Goal: Task Accomplishment & Management: Complete application form

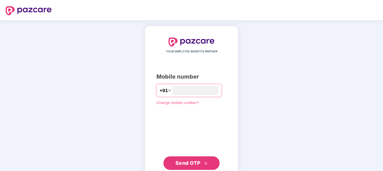
type input "**********"
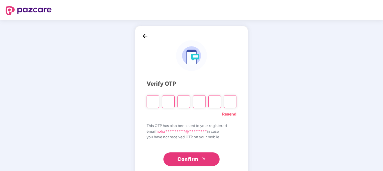
type input "*"
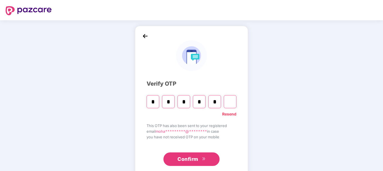
type input "*"
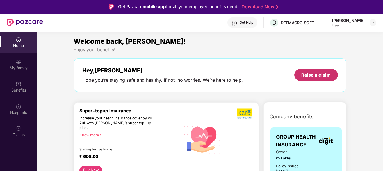
click at [314, 71] on div "Raise a claim" at bounding box center [317, 75] width 44 height 12
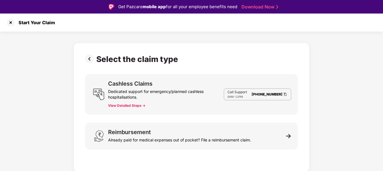
scroll to position [13, 0]
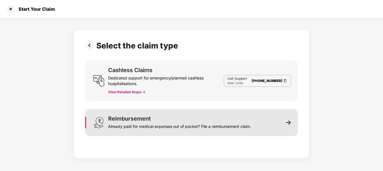
click at [207, 121] on div "Reimbursement Already paid for medical expenses out of pocket? File a reimburse…" at bounding box center [179, 122] width 143 height 13
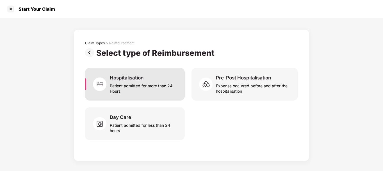
click at [168, 87] on div "Patient admitted for more than 24 Hours" at bounding box center [144, 87] width 68 height 13
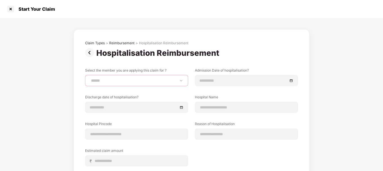
click at [178, 81] on select "**********" at bounding box center [137, 80] width 94 height 4
select select "**********"
click at [90, 78] on select "**********" at bounding box center [137, 80] width 94 height 4
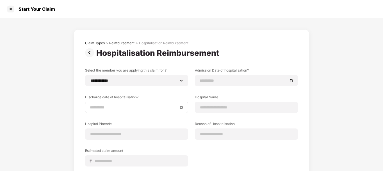
click at [176, 105] on input at bounding box center [134, 107] width 88 height 6
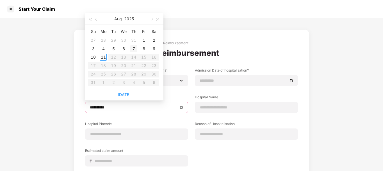
type input "**********"
click at [94, 17] on button "button" at bounding box center [96, 18] width 6 height 11
type input "**********"
click at [155, 66] on div "26" at bounding box center [154, 65] width 7 height 7
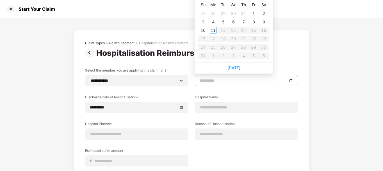
click at [286, 80] on input at bounding box center [244, 80] width 88 height 6
type input "**********"
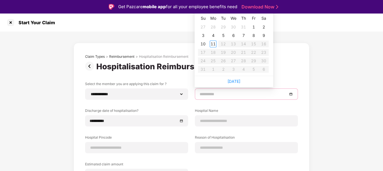
type input "**********"
click at [321, 77] on div "**********" at bounding box center [191, 136] width 383 height 211
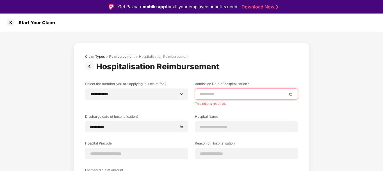
click at [271, 95] on input at bounding box center [244, 94] width 88 height 6
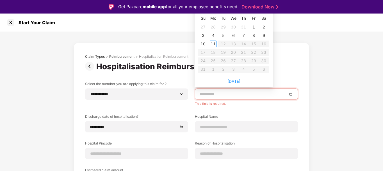
type input "**********"
click at [227, 28] on td "29" at bounding box center [223, 27] width 10 height 8
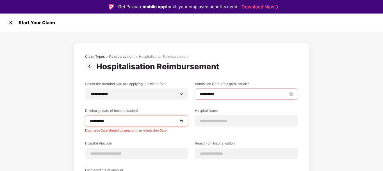
click at [286, 92] on input "**********" at bounding box center [244, 94] width 88 height 6
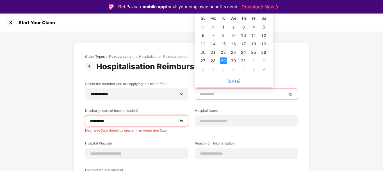
type input "**********"
click at [245, 53] on div "24" at bounding box center [243, 52] width 7 height 7
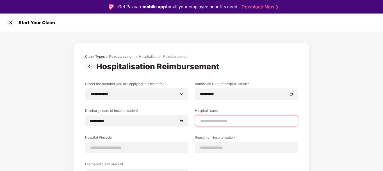
click at [207, 118] on input at bounding box center [247, 121] width 94 height 6
type input "**********"
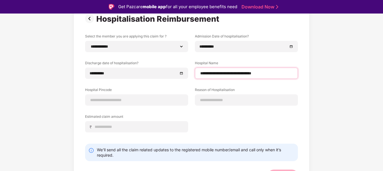
scroll to position [48, 0]
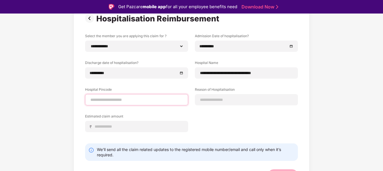
click at [152, 99] on input at bounding box center [137, 100] width 94 height 6
type input "******"
select select "*********"
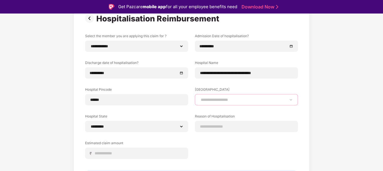
click at [204, 100] on select "**********" at bounding box center [247, 99] width 94 height 4
select select "*********"
click at [200, 97] on select "**********" at bounding box center [247, 99] width 94 height 4
click at [203, 99] on select "**********" at bounding box center [247, 99] width 94 height 4
click at [187, 111] on div "**********" at bounding box center [191, 99] width 213 height 133
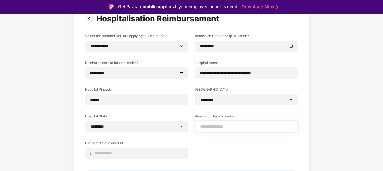
click at [207, 130] on div at bounding box center [246, 126] width 103 height 11
click at [211, 126] on input at bounding box center [247, 126] width 94 height 6
type input "**********"
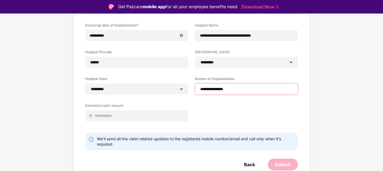
scroll to position [85, 0]
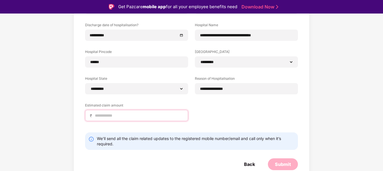
click at [148, 115] on input at bounding box center [138, 115] width 89 height 6
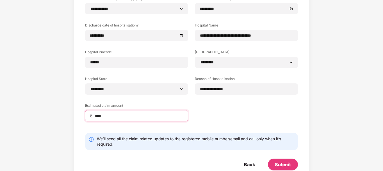
scroll to position [71, 0]
type input "****"
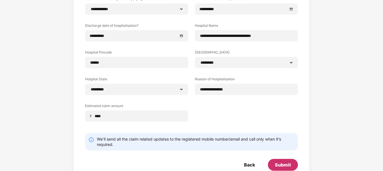
click at [282, 163] on div "Submit" at bounding box center [283, 164] width 16 height 6
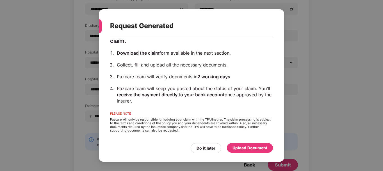
scroll to position [0, 0]
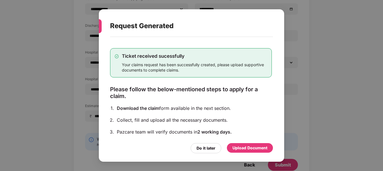
click at [252, 149] on div "Upload Document" at bounding box center [250, 147] width 35 height 6
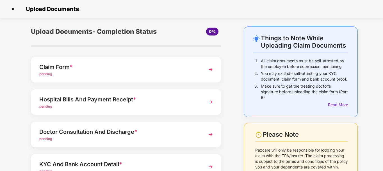
click at [209, 69] on img at bounding box center [211, 69] width 10 height 10
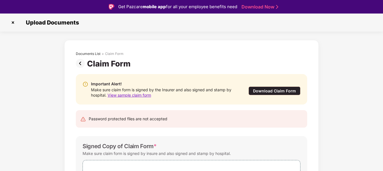
click at [14, 23] on img at bounding box center [12, 22] width 9 height 9
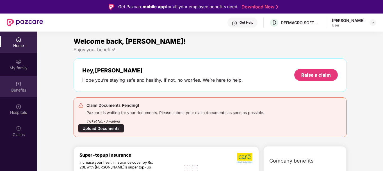
click at [19, 90] on div "Benefits" at bounding box center [18, 90] width 37 height 6
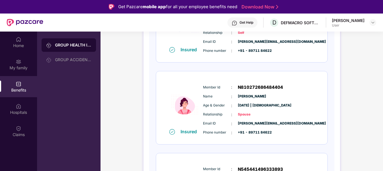
scroll to position [125, 0]
click at [267, 88] on span "N810272686484404" at bounding box center [260, 86] width 45 height 7
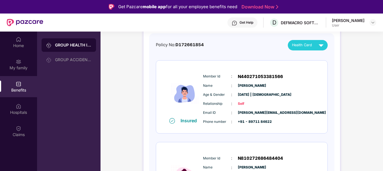
scroll to position [53, 0]
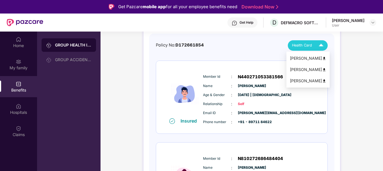
click at [323, 70] on img at bounding box center [324, 69] width 4 height 4
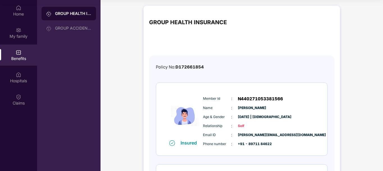
scroll to position [0, 0]
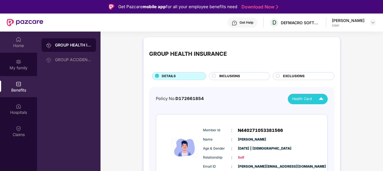
click at [20, 38] on img at bounding box center [19, 40] width 6 height 6
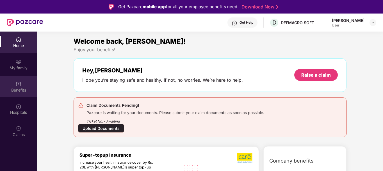
click at [18, 88] on div "Benefits" at bounding box center [18, 90] width 37 height 6
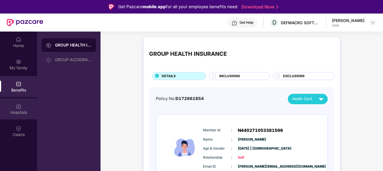
click at [6, 110] on div "Hospitals" at bounding box center [18, 112] width 37 height 6
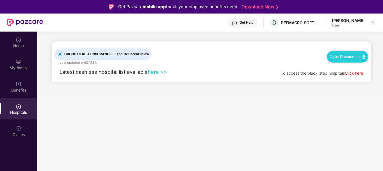
click at [355, 74] on link "Click here" at bounding box center [354, 73] width 18 height 5
click at [21, 61] on img at bounding box center [19, 62] width 6 height 6
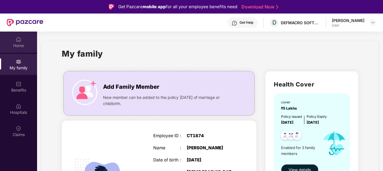
click at [13, 42] on div "Home" at bounding box center [18, 41] width 37 height 21
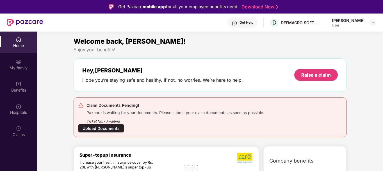
click at [104, 126] on div "Upload Documents" at bounding box center [101, 128] width 46 height 9
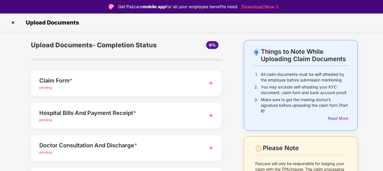
click at [209, 82] on img at bounding box center [211, 83] width 10 height 10
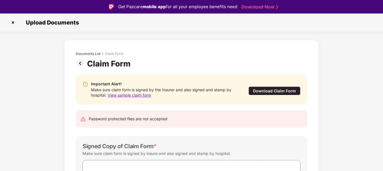
scroll to position [45, 0]
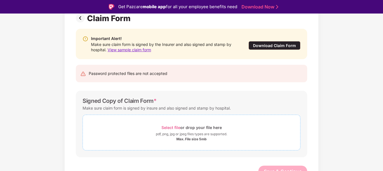
click at [185, 128] on div "Select file or drop your file here" at bounding box center [192, 127] width 60 height 8
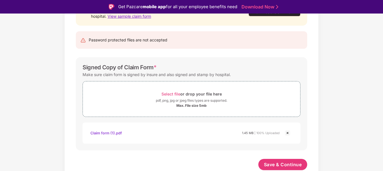
scroll to position [79, 0]
click at [278, 163] on span "Save & Continue" at bounding box center [283, 164] width 38 height 6
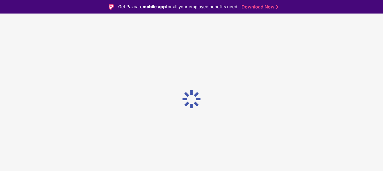
scroll to position [0, 0]
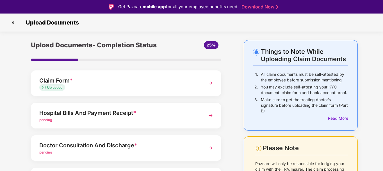
click at [175, 119] on div "pending" at bounding box center [118, 119] width 159 height 5
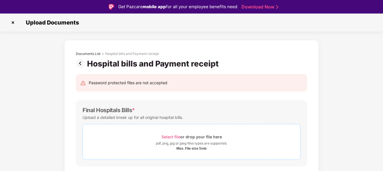
click at [193, 147] on div "Max. File size 5mb" at bounding box center [191, 148] width 30 height 4
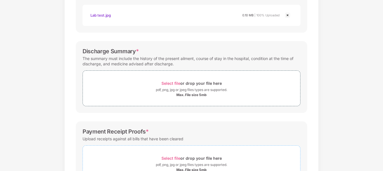
scroll to position [200, 0]
click at [185, 78] on span "Select file or drop your file here pdf, png, jpg or jpeg files types are suppor…" at bounding box center [192, 87] width 218 height 27
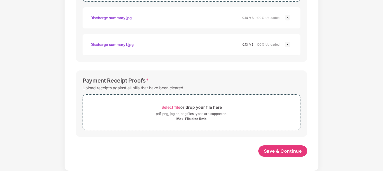
scroll to position [304, 0]
click at [188, 105] on div "Select file or drop your file here" at bounding box center [192, 107] width 60 height 8
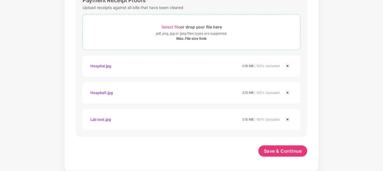
scroll to position [384, 0]
click at [278, 149] on span "Save & Continue" at bounding box center [283, 151] width 38 height 6
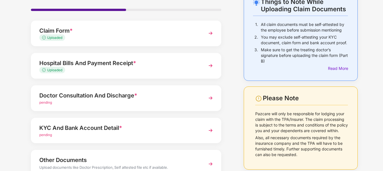
scroll to position [36, 0]
click at [192, 102] on div "pending" at bounding box center [118, 102] width 159 height 5
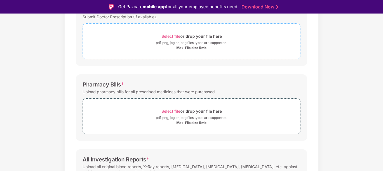
scroll to position [101, 0]
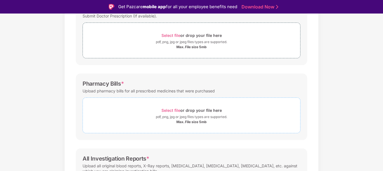
click at [187, 108] on div "Select file or drop your file here" at bounding box center [192, 110] width 60 height 8
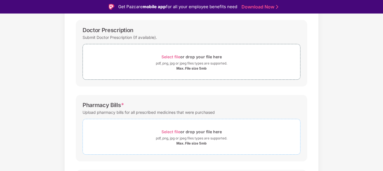
scroll to position [80, 0]
click at [172, 68] on div "Max. File size 5mb" at bounding box center [192, 68] width 218 height 4
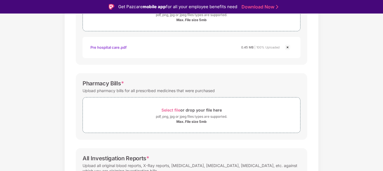
scroll to position [129, 0]
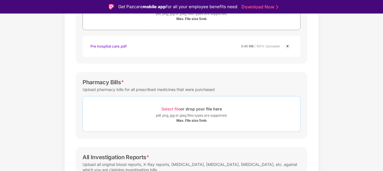
click at [182, 112] on div "pdf, png, jpg or jpeg files types are supported." at bounding box center [191, 115] width 71 height 6
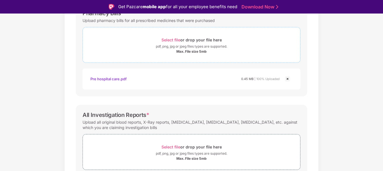
scroll to position [224, 0]
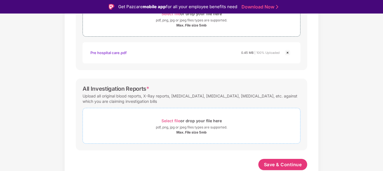
click at [181, 121] on div "Select file or drop your file here" at bounding box center [192, 121] width 60 height 8
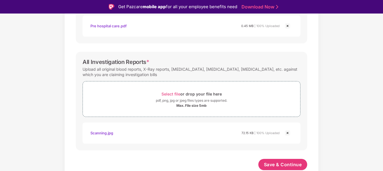
scroll to position [13, 0]
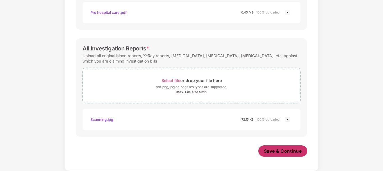
click at [273, 151] on span "Save & Continue" at bounding box center [283, 151] width 38 height 6
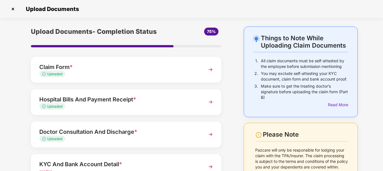
click at [183, 102] on div "Hospital Bills And Payment Receipt *" at bounding box center [118, 99] width 159 height 9
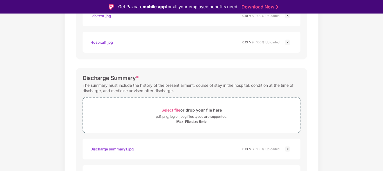
scroll to position [186, 0]
click at [187, 111] on div "Select file or drop your file here" at bounding box center [192, 110] width 60 height 8
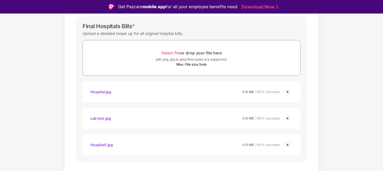
scroll to position [84, 0]
click at [190, 60] on div "pdf, png, jpg or jpeg files types are supported." at bounding box center [191, 59] width 71 height 6
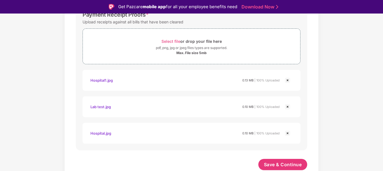
scroll to position [409, 0]
click at [277, 162] on span "Save & Continue" at bounding box center [283, 164] width 38 height 6
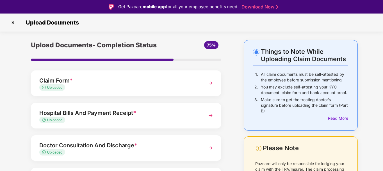
scroll to position [78, 0]
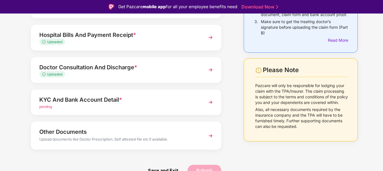
click at [191, 109] on div "pending" at bounding box center [118, 106] width 159 height 5
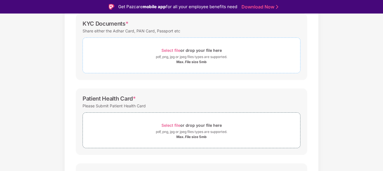
scroll to position [87, 0]
click at [170, 51] on span "Select file" at bounding box center [171, 49] width 19 height 5
click at [169, 53] on div "Select file or drop your file here" at bounding box center [192, 50] width 60 height 8
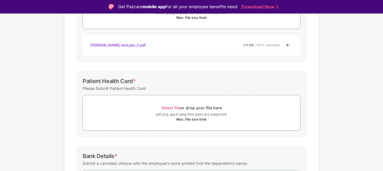
scroll to position [160, 0]
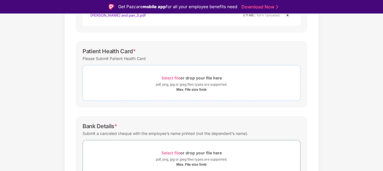
click at [181, 76] on div "Select file or drop your file here" at bounding box center [192, 78] width 60 height 8
click at [171, 85] on div "pdf, png, jpg or jpeg files types are supported." at bounding box center [191, 85] width 71 height 6
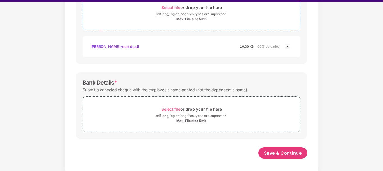
scroll to position [219, 0]
click at [178, 108] on span "Select file" at bounding box center [171, 109] width 19 height 5
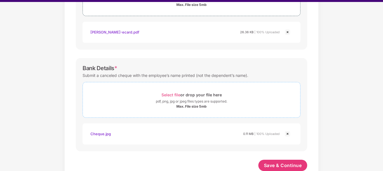
scroll to position [246, 0]
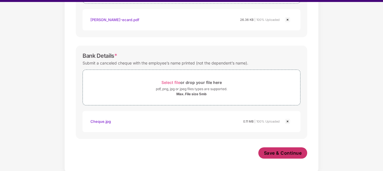
click at [284, 150] on span "Save & Continue" at bounding box center [283, 153] width 38 height 6
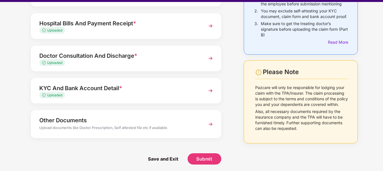
scroll to position [13, 0]
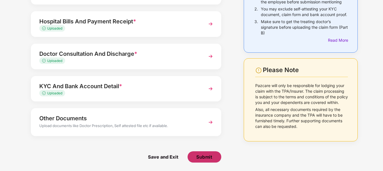
click at [206, 152] on button "Submit" at bounding box center [205, 156] width 34 height 11
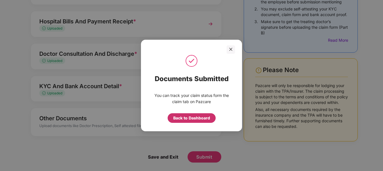
click at [202, 118] on div "Back to Dashboard" at bounding box center [191, 118] width 37 height 6
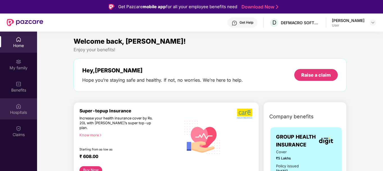
click at [23, 109] on div "Hospitals" at bounding box center [18, 108] width 37 height 21
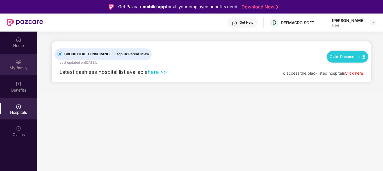
click at [23, 71] on div "My family" at bounding box center [18, 64] width 37 height 21
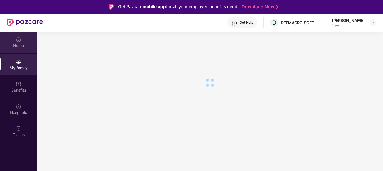
click at [20, 47] on div "Home" at bounding box center [18, 46] width 37 height 6
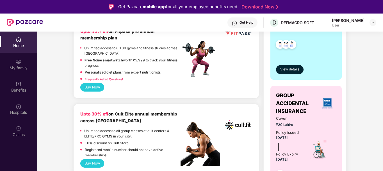
scroll to position [163, 0]
